Goal: Task Accomplishment & Management: Manage account settings

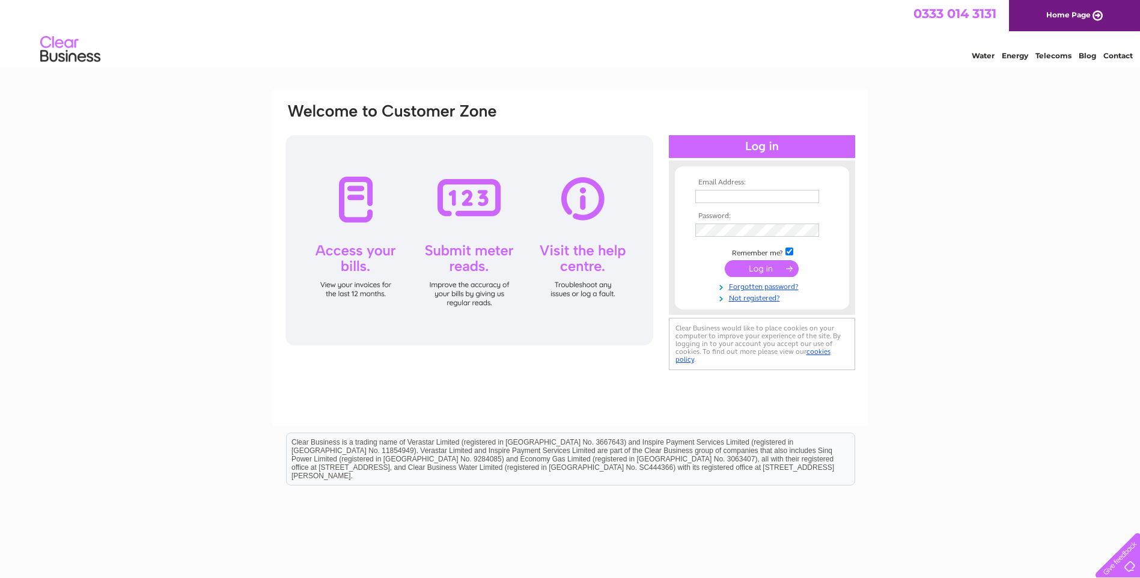
type input "[PERSON_NAME][EMAIL_ADDRESS][PERSON_NAME][DOMAIN_NAME]"
click at [795, 265] on input "submit" at bounding box center [761, 268] width 74 height 17
click at [788, 269] on input "submit" at bounding box center [761, 268] width 74 height 17
click at [789, 268] on input "submit" at bounding box center [761, 268] width 74 height 17
click at [760, 266] on input "submit" at bounding box center [761, 268] width 74 height 17
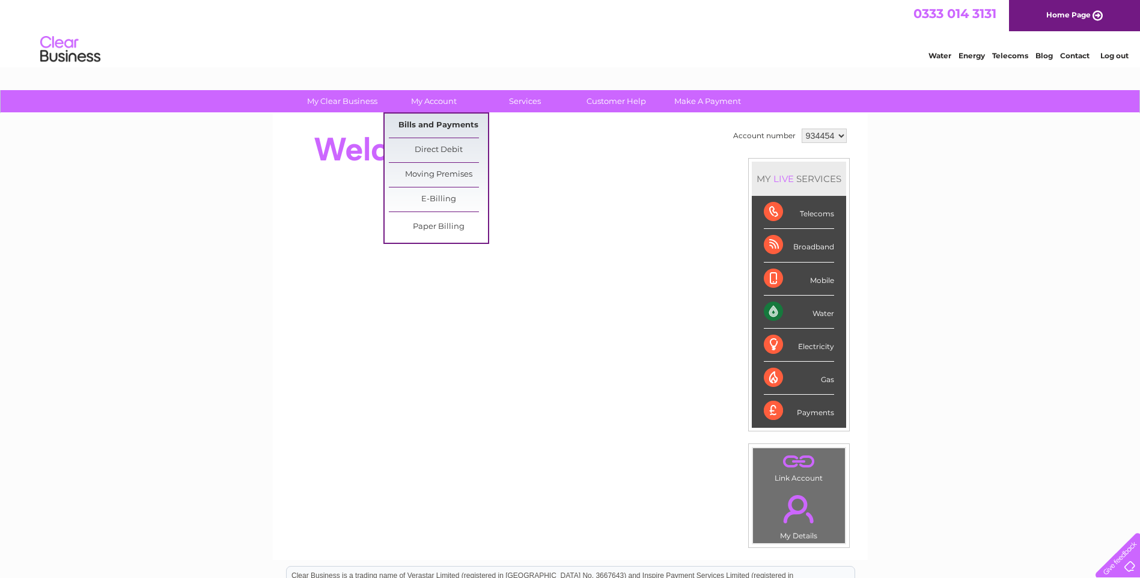
click at [443, 117] on link "Bills and Payments" at bounding box center [438, 126] width 99 height 24
click at [443, 122] on link "Bills and Payments" at bounding box center [438, 126] width 99 height 24
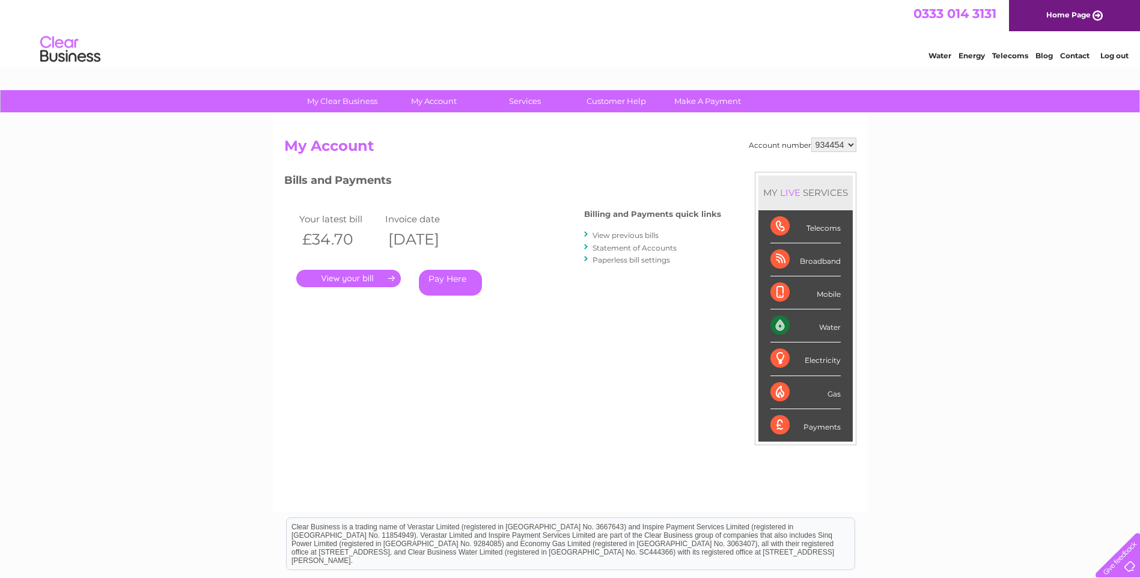
click at [354, 278] on link "." at bounding box center [348, 278] width 105 height 17
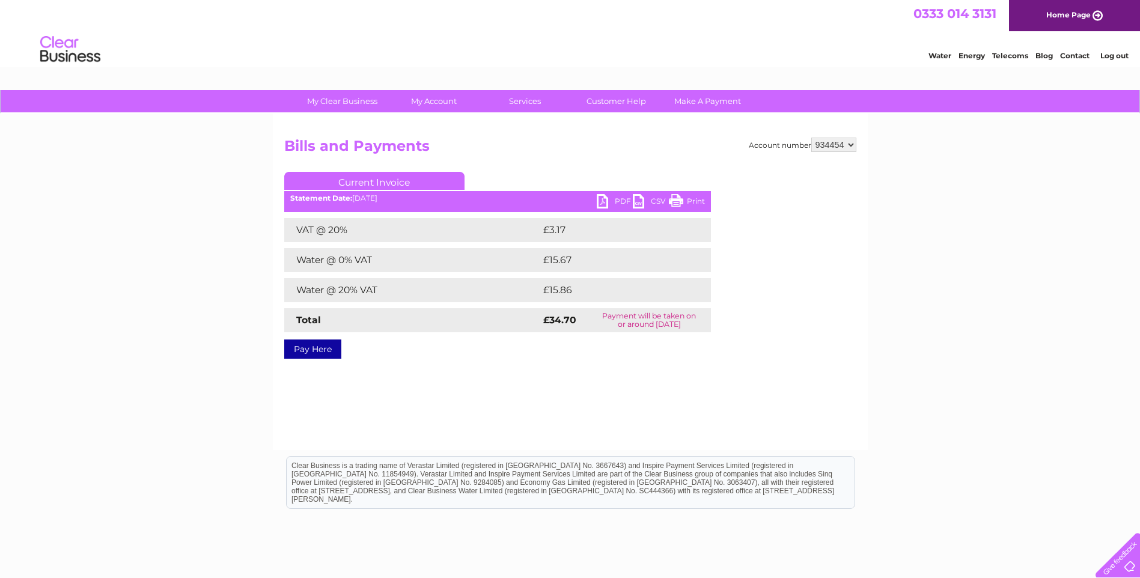
click at [610, 201] on link "PDF" at bounding box center [615, 202] width 36 height 17
click at [1116, 52] on link "Log out" at bounding box center [1114, 55] width 28 height 9
